Goal: Book appointment/travel/reservation

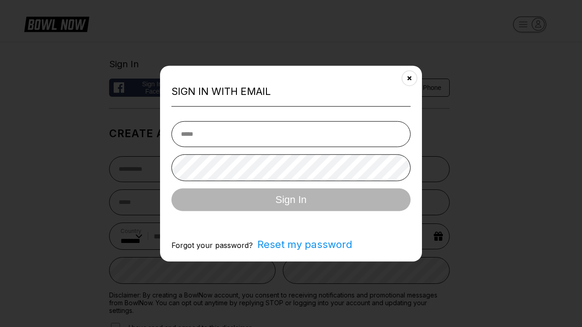
select select "**"
type input "**********"
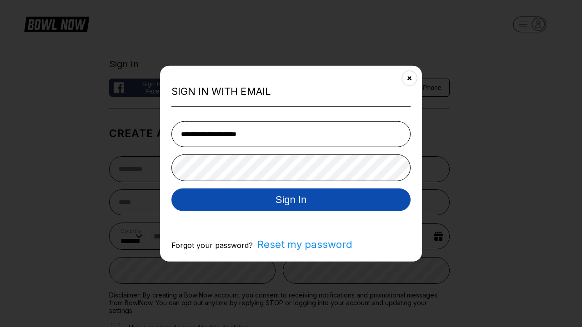
click at [291, 200] on button "Sign In" at bounding box center [290, 199] width 239 height 23
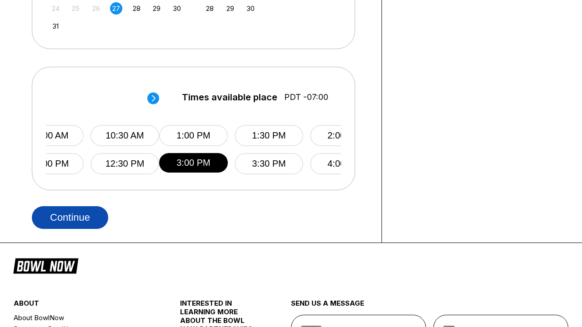
click at [70, 217] on button "Continue" at bounding box center [70, 217] width 76 height 23
